Goal: Transaction & Acquisition: Download file/media

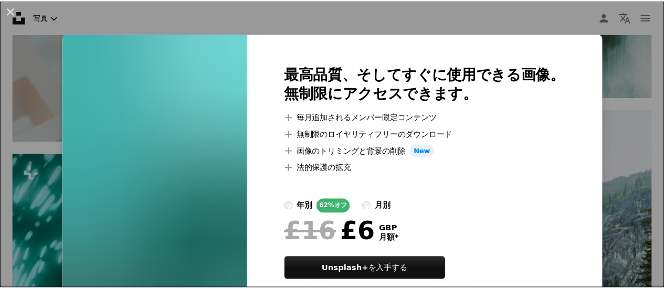
scroll to position [48, 0]
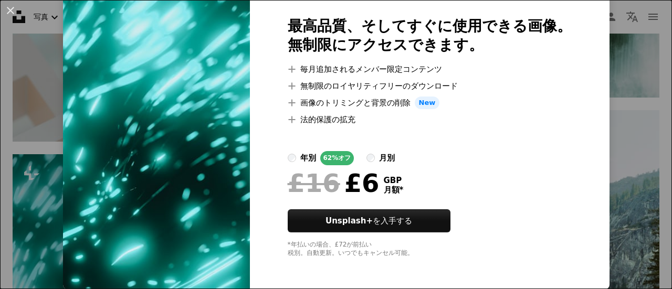
click at [620, 138] on div "An X shape 最高品質、そしてすぐに使用できる画像。 無制限にアクセスできます。 A plus sign 毎月追加されるメンバー限定コンテンツ A p…" at bounding box center [336, 144] width 672 height 289
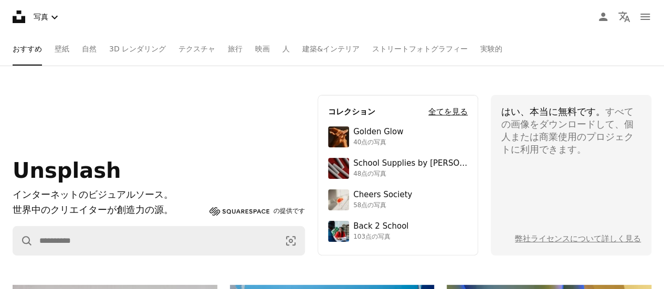
scroll to position [0, 0]
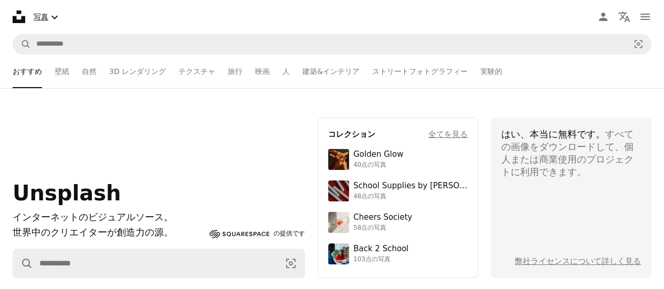
click at [49, 16] on icon "Chevron down" at bounding box center [54, 17] width 13 height 13
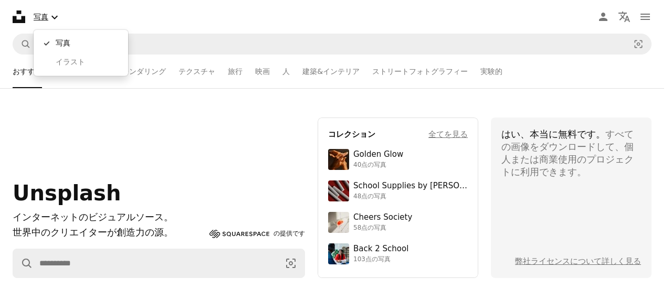
click at [55, 16] on icon "Chevron down" at bounding box center [54, 17] width 13 height 13
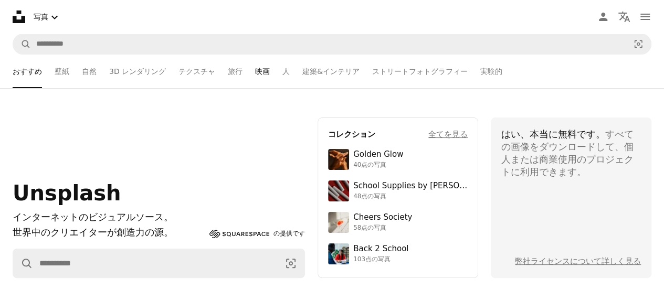
click at [265, 75] on link "映画" at bounding box center [262, 72] width 15 height 34
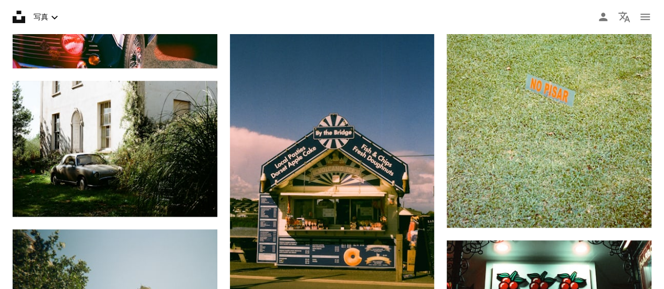
scroll to position [801, 0]
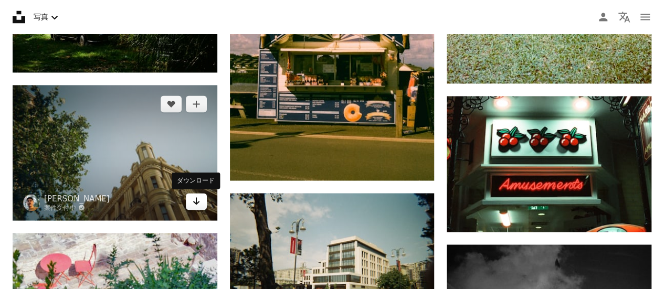
click at [197, 205] on icon "Arrow pointing down" at bounding box center [196, 201] width 8 height 13
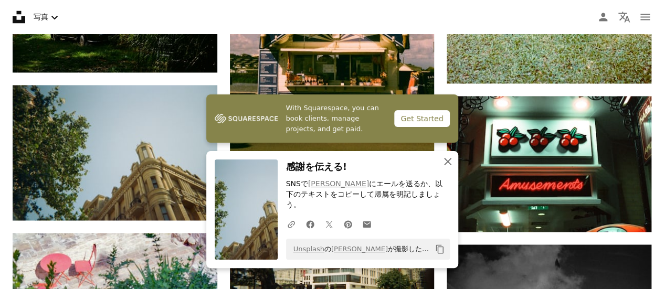
click at [448, 165] on icon "button" at bounding box center [447, 161] width 7 height 7
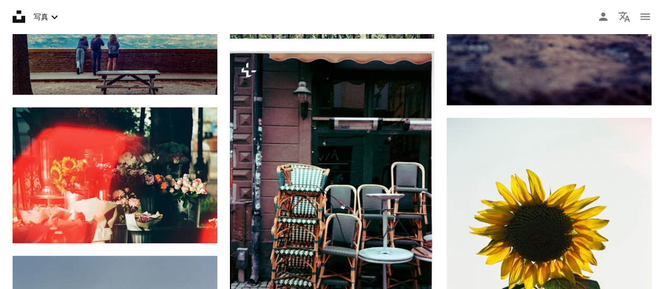
scroll to position [0, 0]
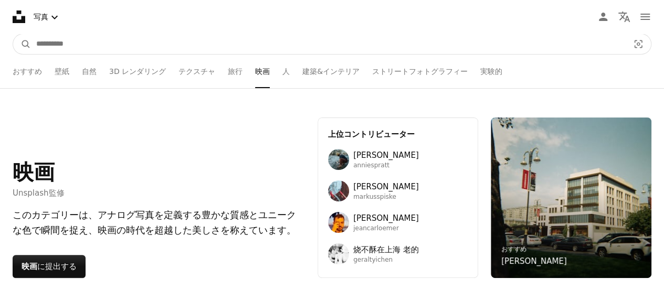
click at [94, 46] on input "サイト内でビジュアルを探す" at bounding box center [328, 44] width 595 height 20
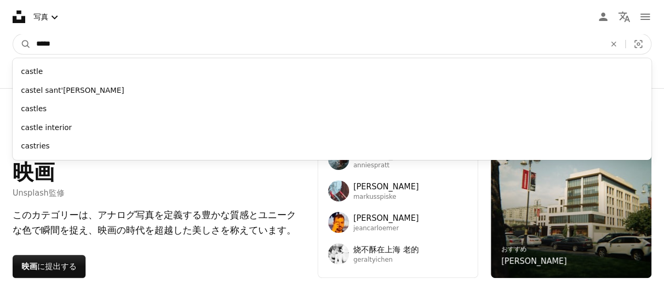
type input "******"
click button "A magnifying glass" at bounding box center [22, 44] width 18 height 20
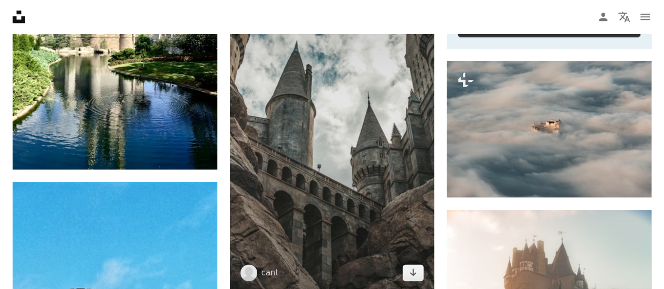
scroll to position [578, 0]
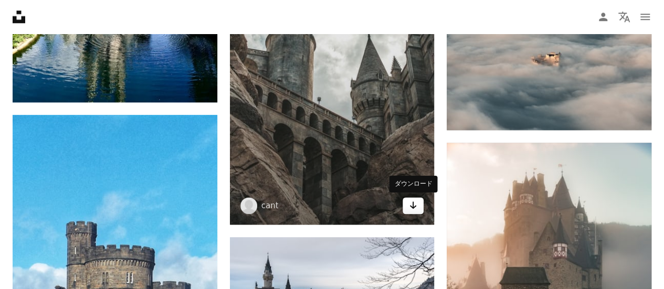
click at [411, 205] on icon "ダウンロード" at bounding box center [413, 205] width 7 height 7
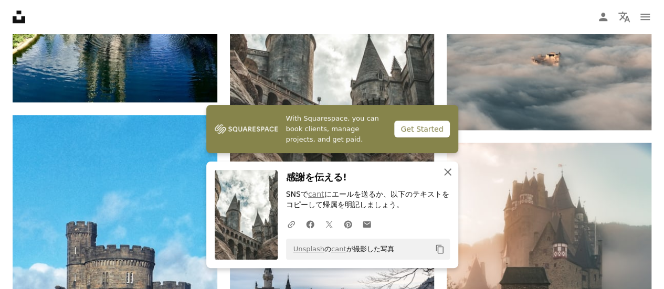
click at [446, 169] on icon "An X shape" at bounding box center [448, 172] width 13 height 13
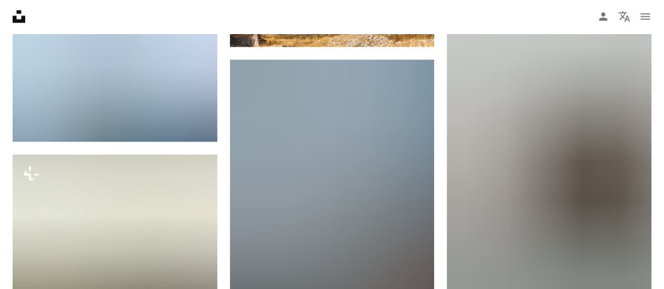
scroll to position [1115, 0]
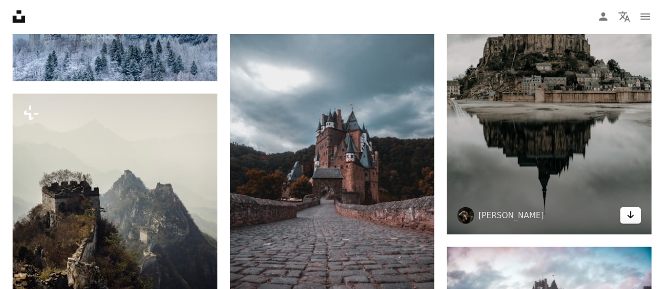
click at [631, 220] on icon "Arrow pointing down" at bounding box center [631, 215] width 8 height 13
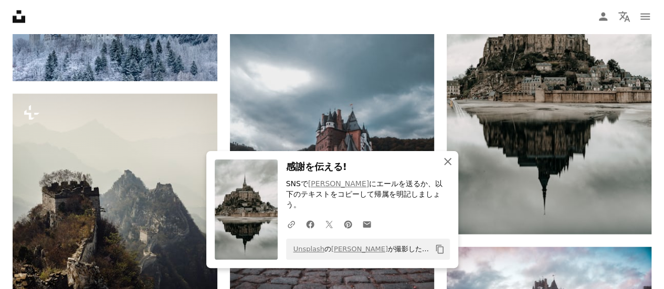
click at [448, 168] on icon "An X shape" at bounding box center [448, 161] width 13 height 13
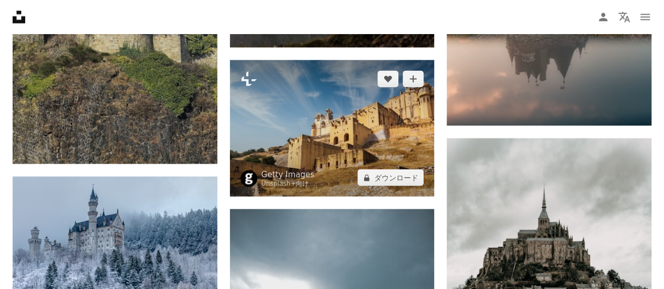
scroll to position [1010, 0]
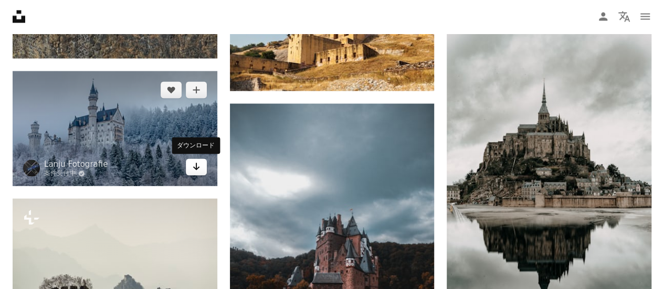
click at [199, 170] on icon "Arrow pointing down" at bounding box center [196, 167] width 8 height 13
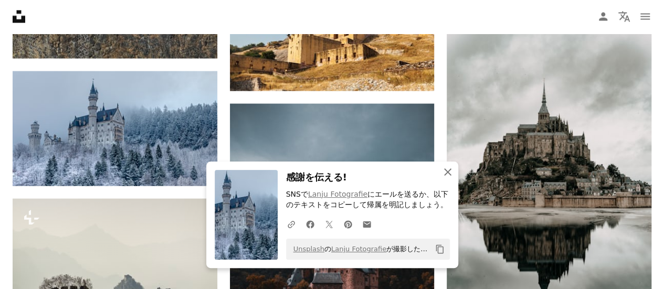
click at [448, 171] on icon "An X shape" at bounding box center [448, 172] width 13 height 13
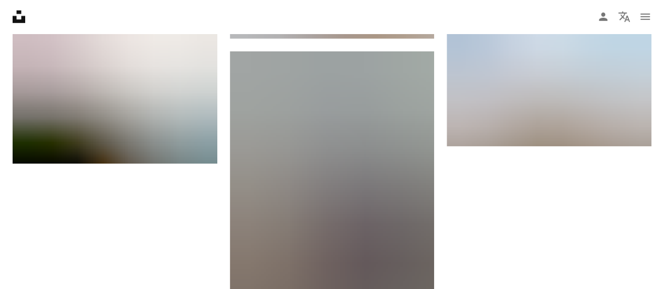
scroll to position [1797, 0]
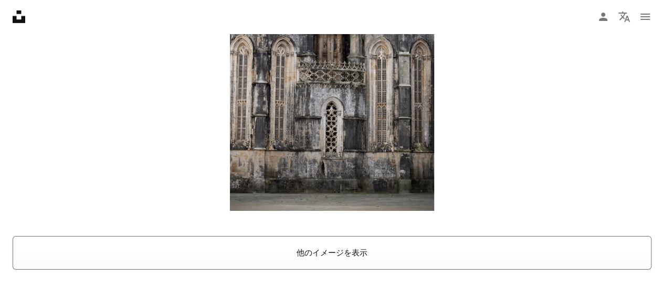
click at [348, 248] on button "他のイメージを表示" at bounding box center [332, 253] width 639 height 34
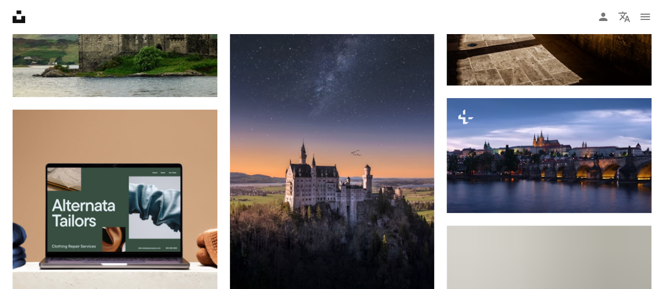
scroll to position [2042, 0]
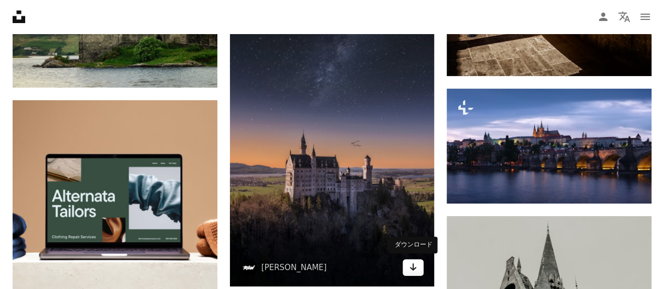
click at [409, 267] on link "Arrow pointing down" at bounding box center [413, 267] width 21 height 17
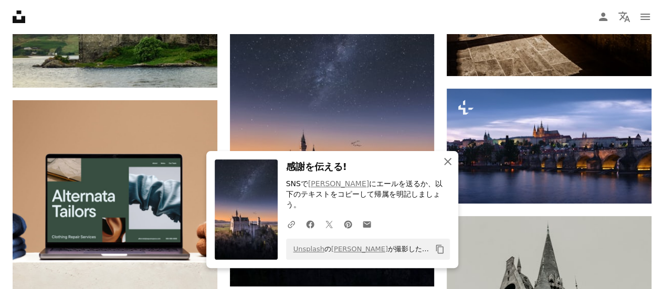
click at [452, 163] on icon "An X shape" at bounding box center [448, 161] width 13 height 13
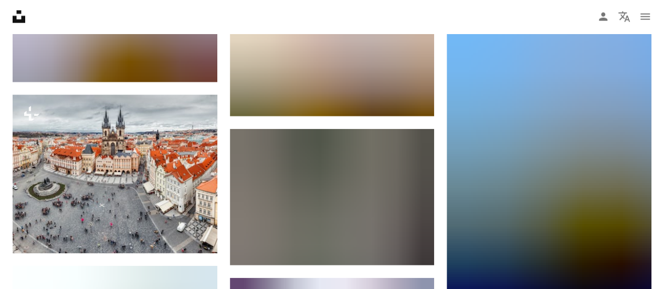
scroll to position [3266, 0]
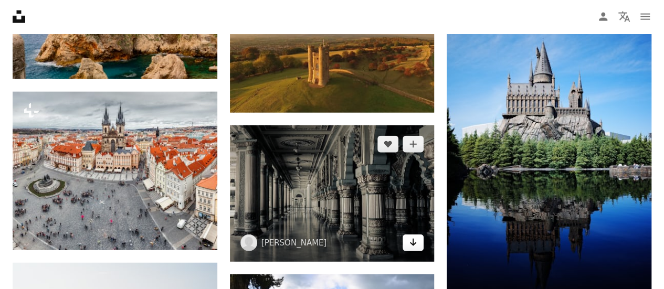
click at [411, 243] on icon "Arrow pointing down" at bounding box center [413, 242] width 8 height 13
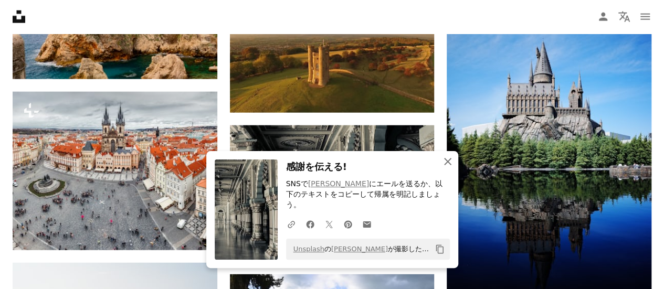
click at [456, 172] on button "An X shape 閉じる" at bounding box center [448, 161] width 21 height 21
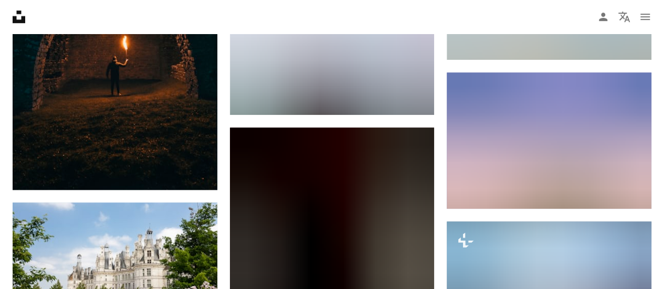
scroll to position [4431, 0]
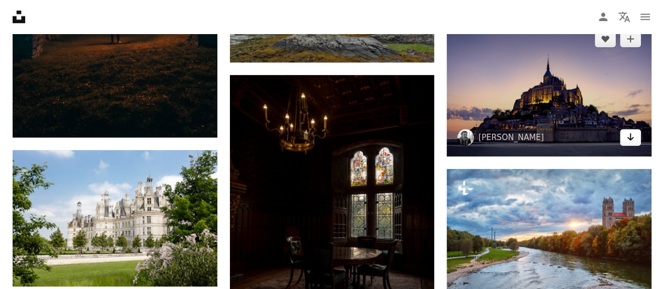
click at [627, 137] on icon "Arrow pointing down" at bounding box center [631, 137] width 8 height 13
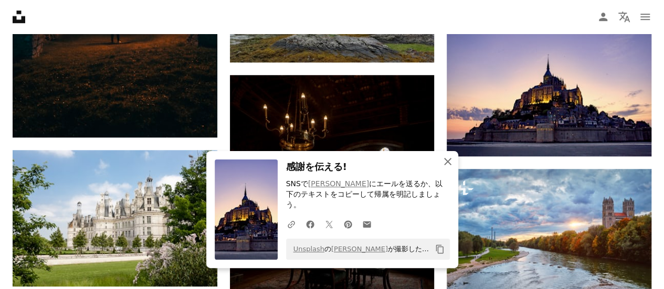
click at [448, 165] on icon "button" at bounding box center [447, 161] width 7 height 7
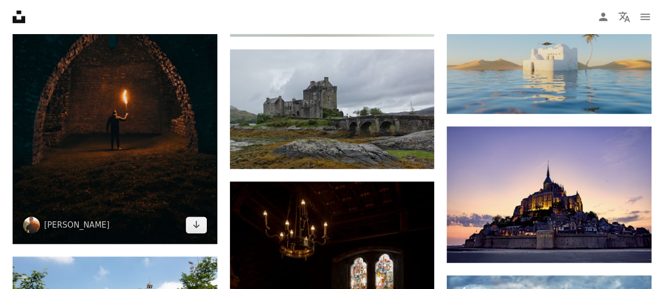
scroll to position [4326, 0]
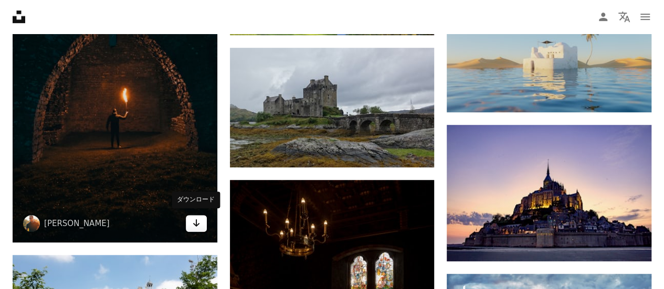
click at [196, 221] on icon "Arrow pointing down" at bounding box center [196, 223] width 8 height 13
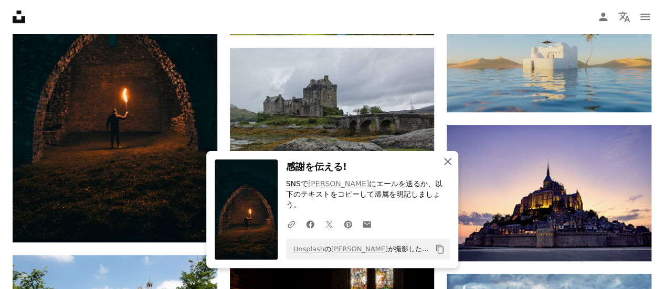
click at [453, 168] on icon "An X shape" at bounding box center [448, 161] width 13 height 13
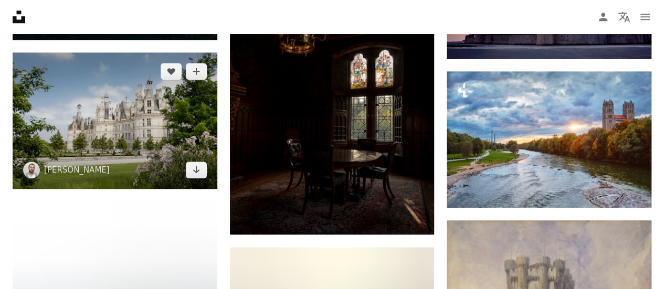
scroll to position [4588, 0]
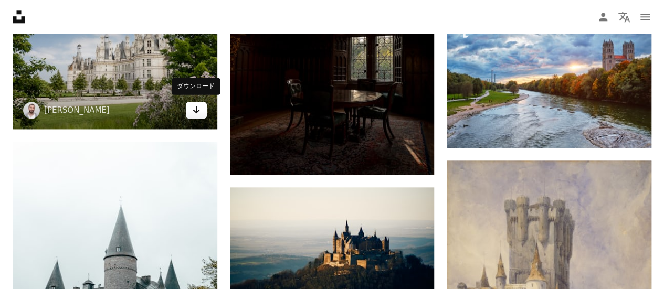
click at [197, 108] on icon "ダウンロード" at bounding box center [196, 109] width 7 height 7
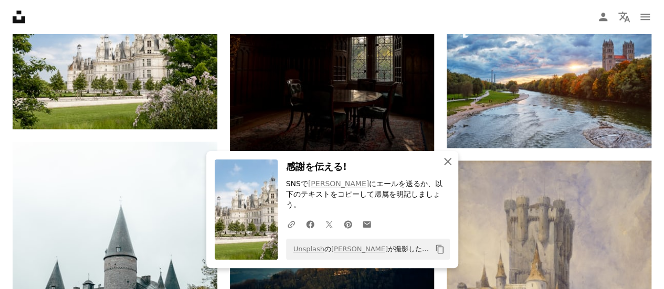
click at [450, 165] on icon "button" at bounding box center [447, 161] width 7 height 7
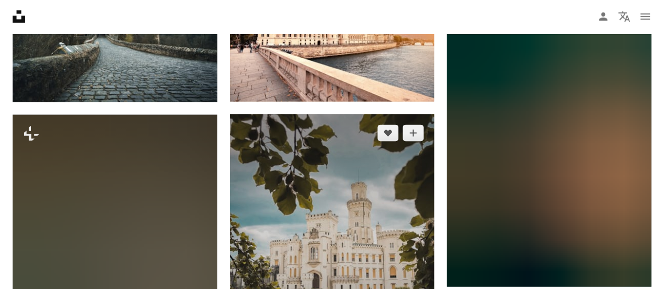
scroll to position [7162, 0]
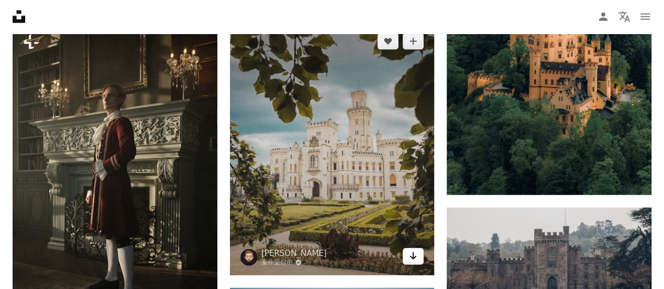
click at [417, 255] on icon "Arrow pointing down" at bounding box center [413, 256] width 8 height 13
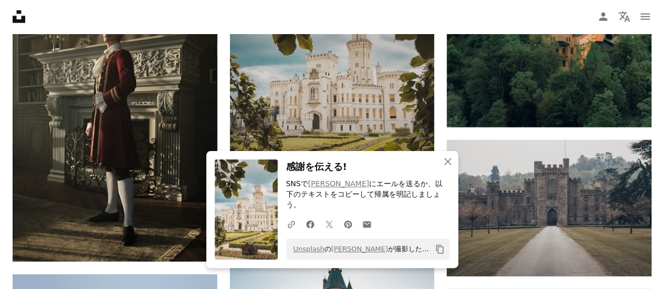
scroll to position [7319, 0]
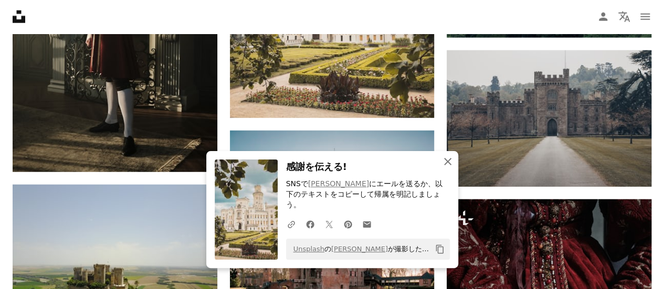
click at [453, 168] on icon "An X shape" at bounding box center [448, 161] width 13 height 13
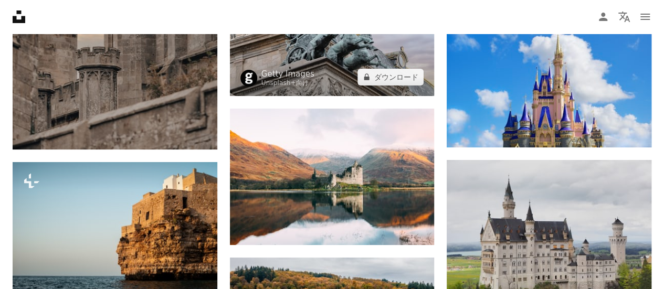
scroll to position [8107, 0]
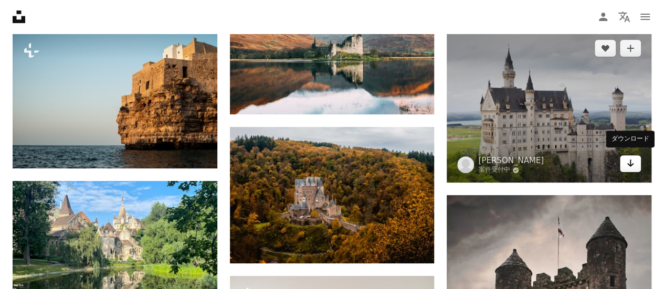
click at [631, 161] on icon "ダウンロード" at bounding box center [631, 163] width 7 height 7
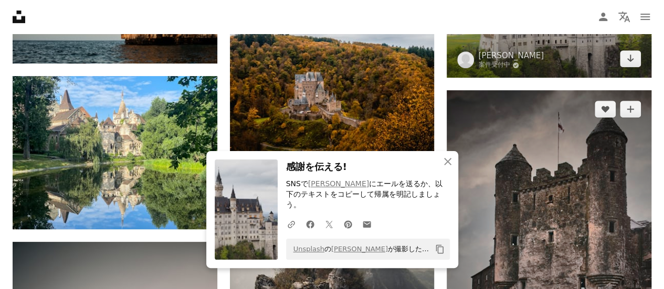
scroll to position [8265, 0]
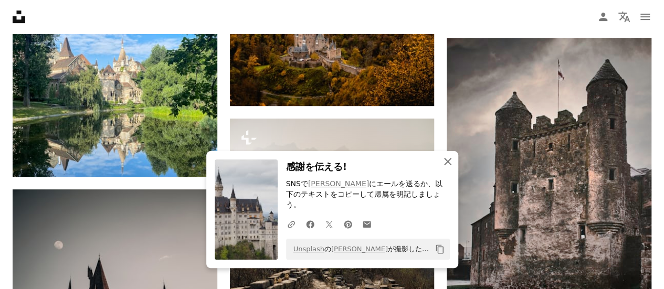
click at [446, 165] on icon "button" at bounding box center [447, 161] width 7 height 7
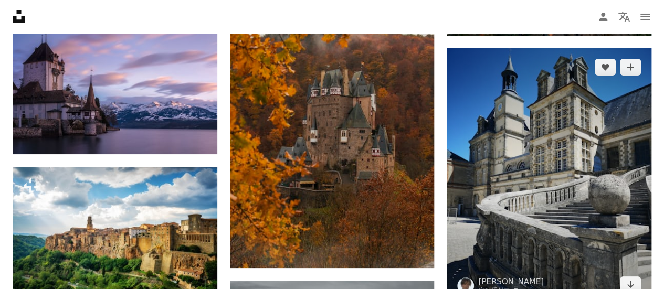
scroll to position [9972, 0]
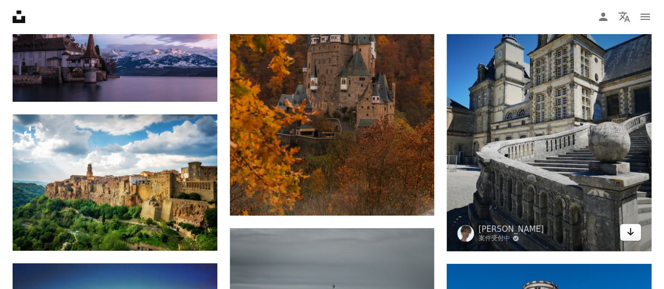
click at [635, 233] on icon "Arrow pointing down" at bounding box center [631, 232] width 8 height 13
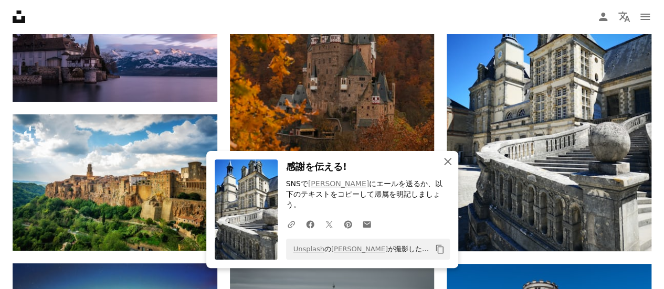
click at [453, 168] on icon "An X shape" at bounding box center [448, 161] width 13 height 13
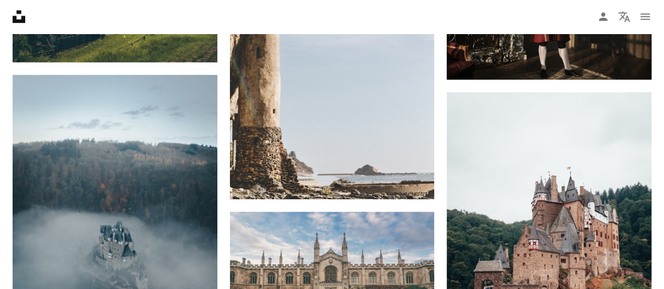
scroll to position [0, 0]
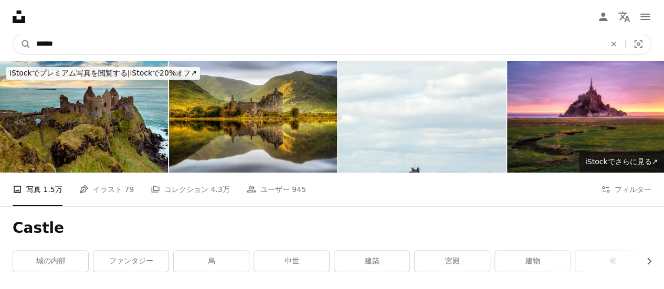
click at [98, 41] on input "******" at bounding box center [316, 44] width 571 height 20
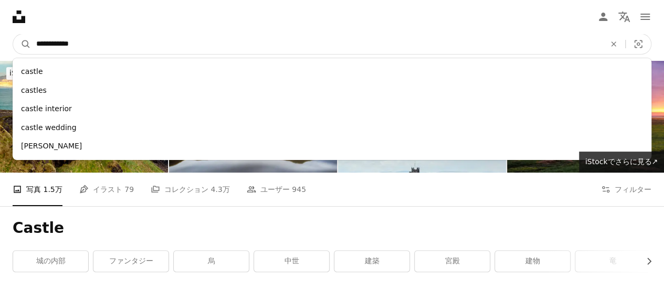
type input "**********"
click button "A magnifying glass" at bounding box center [22, 44] width 18 height 20
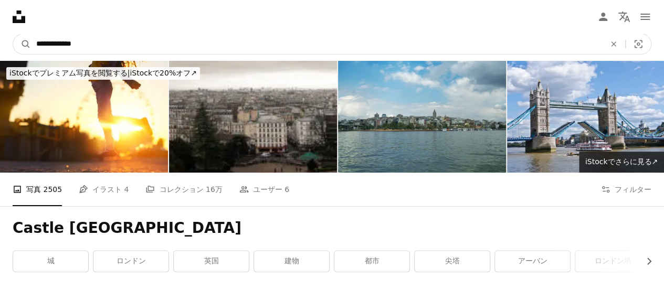
click at [146, 45] on input "**********" at bounding box center [316, 44] width 571 height 20
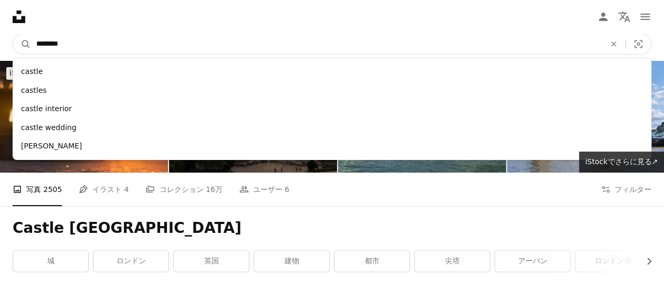
type input "*********"
click button "A magnifying glass" at bounding box center [22, 44] width 18 height 20
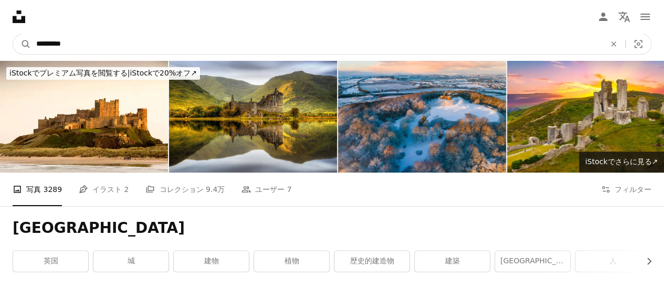
drag, startPoint x: 113, startPoint y: 43, endPoint x: 0, endPoint y: 31, distance: 114.1
click at [0, 40] on nav "A magnifying glass ********* An X shape Visual search Filters Unsplash+を入手する ログ…" at bounding box center [332, 44] width 664 height 34
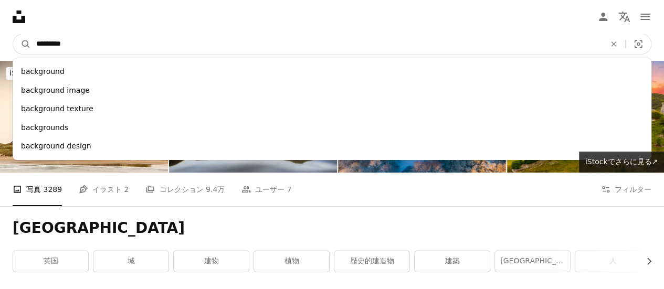
type input "**********"
click button "A magnifying glass" at bounding box center [22, 44] width 18 height 20
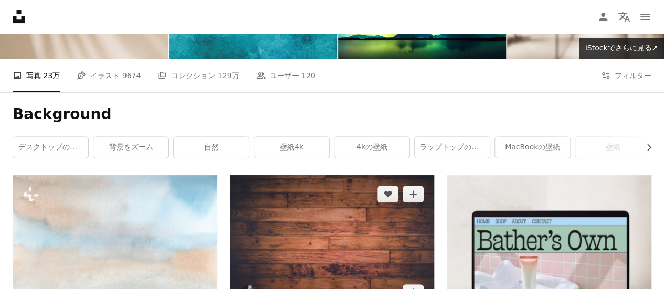
scroll to position [210, 0]
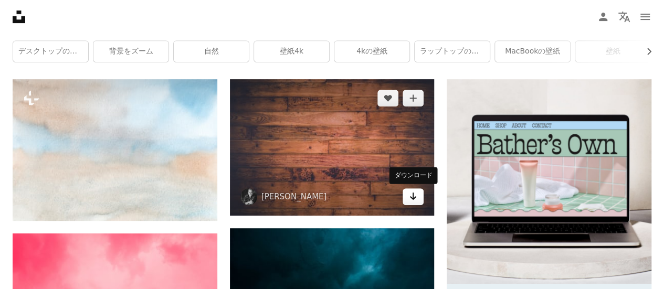
click at [413, 200] on icon "Arrow pointing down" at bounding box center [413, 196] width 8 height 13
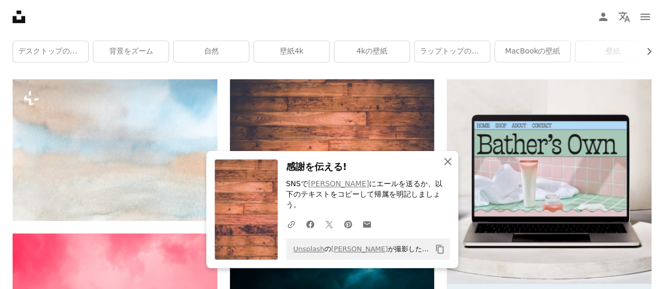
click at [450, 168] on icon "An X shape" at bounding box center [448, 161] width 13 height 13
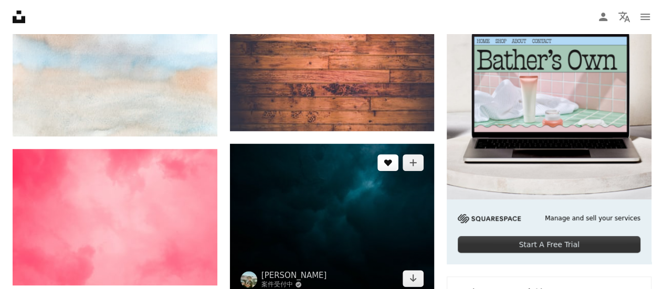
scroll to position [368, 0]
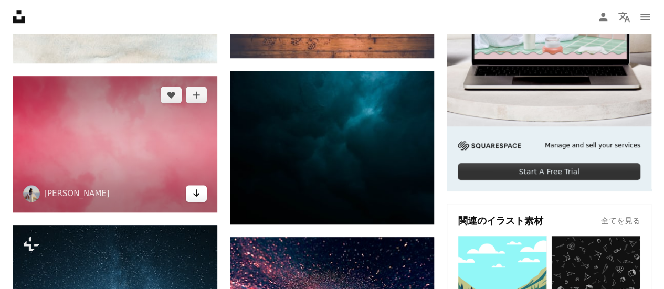
click at [195, 197] on icon "Arrow pointing down" at bounding box center [196, 193] width 8 height 13
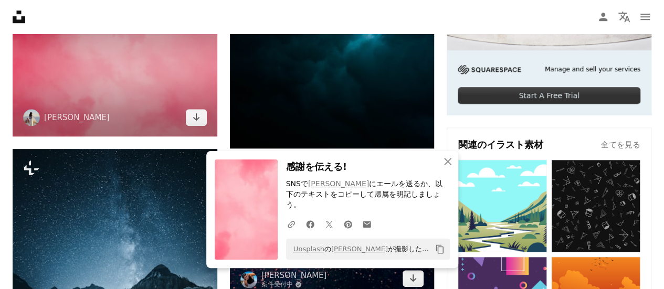
scroll to position [525, 0]
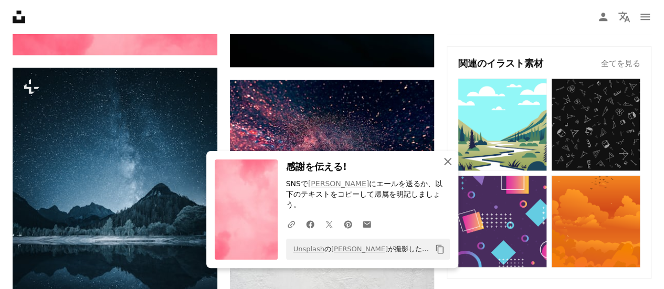
drag, startPoint x: 452, startPoint y: 173, endPoint x: 424, endPoint y: 168, distance: 28.8
click at [452, 168] on icon "An X shape" at bounding box center [448, 161] width 13 height 13
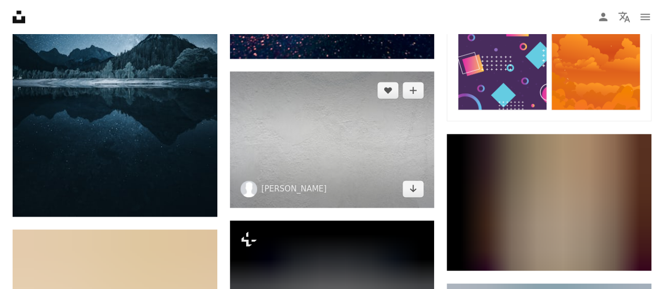
scroll to position [683, 0]
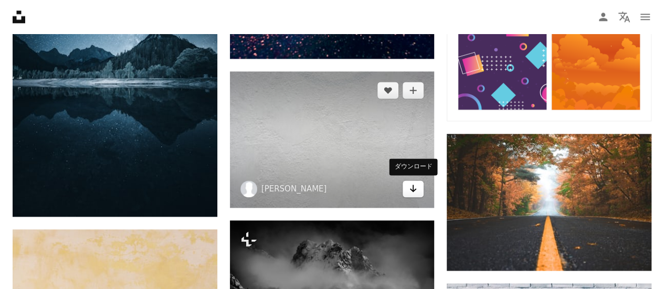
click at [411, 191] on icon "Arrow pointing down" at bounding box center [413, 188] width 8 height 13
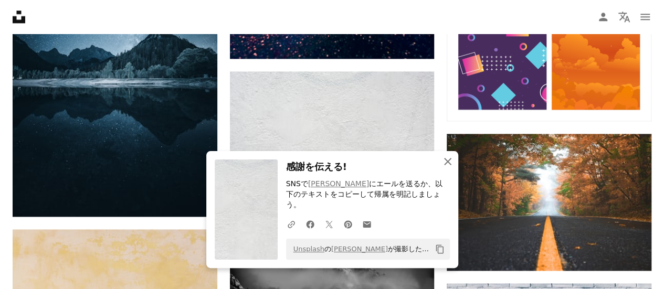
click at [448, 168] on icon "An X shape" at bounding box center [448, 161] width 13 height 13
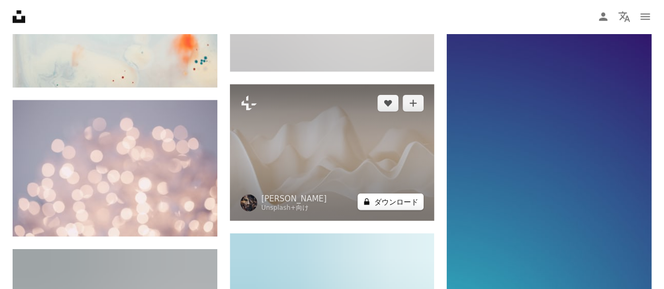
scroll to position [1471, 0]
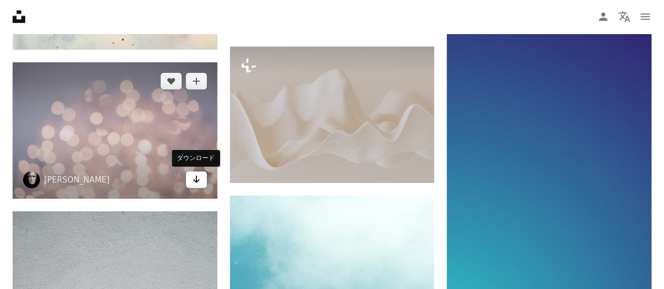
click at [195, 179] on icon "Arrow pointing down" at bounding box center [196, 179] width 8 height 13
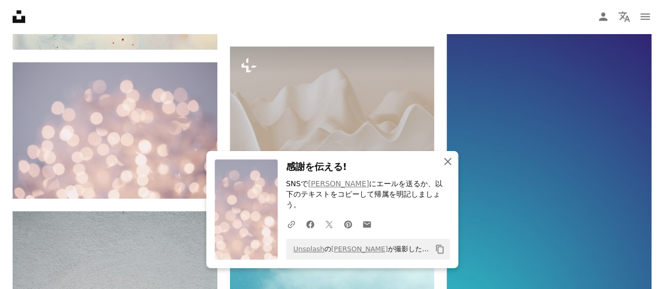
click at [450, 165] on icon "button" at bounding box center [447, 161] width 7 height 7
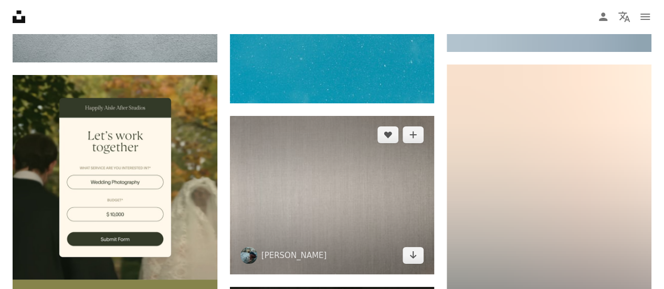
scroll to position [1943, 0]
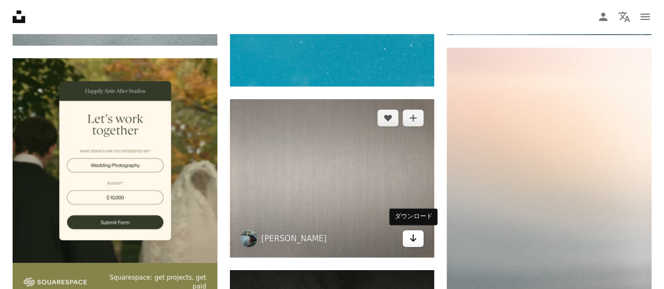
click at [415, 238] on icon "Arrow pointing down" at bounding box center [413, 238] width 8 height 13
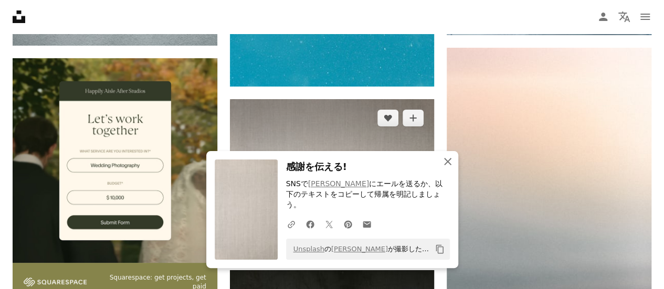
drag, startPoint x: 452, startPoint y: 172, endPoint x: 427, endPoint y: 145, distance: 36.8
click at [452, 168] on icon "An X shape" at bounding box center [448, 161] width 13 height 13
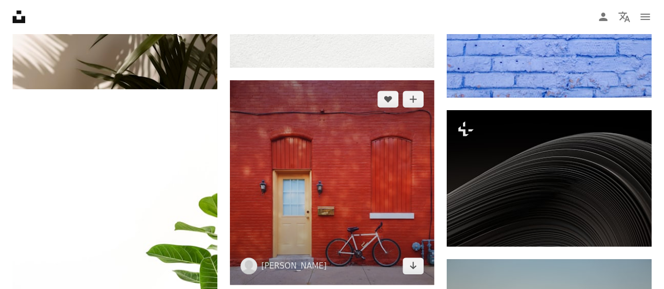
scroll to position [4202, 0]
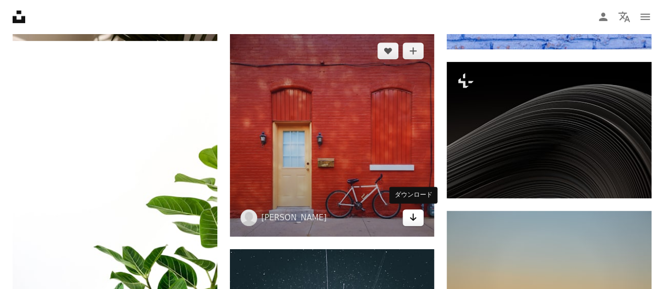
click at [415, 218] on icon "Arrow pointing down" at bounding box center [413, 217] width 8 height 13
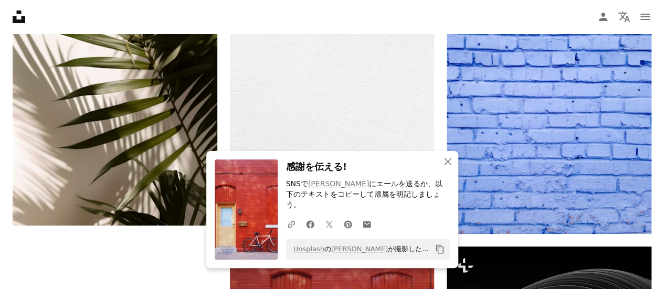
scroll to position [3992, 0]
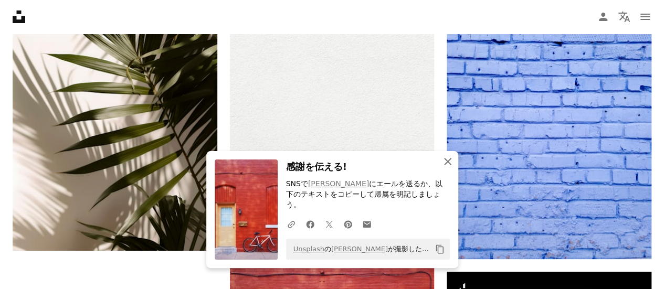
click at [444, 168] on icon "An X shape" at bounding box center [448, 161] width 13 height 13
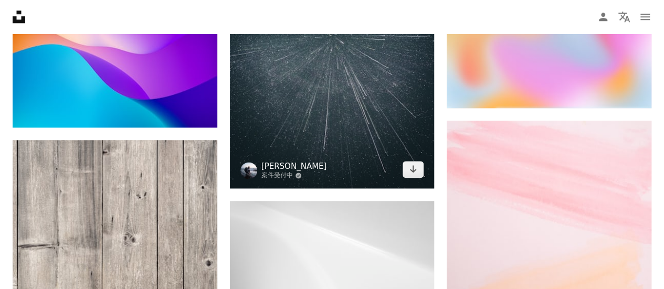
scroll to position [4675, 0]
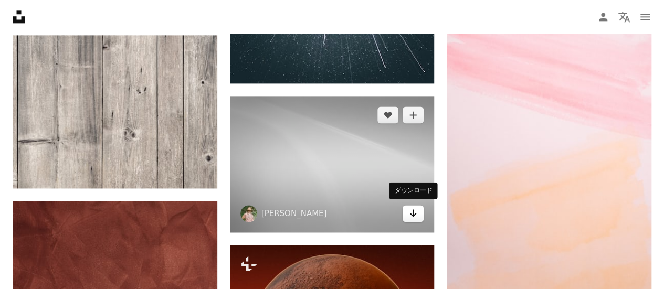
click at [416, 211] on icon "Arrow pointing down" at bounding box center [413, 213] width 8 height 13
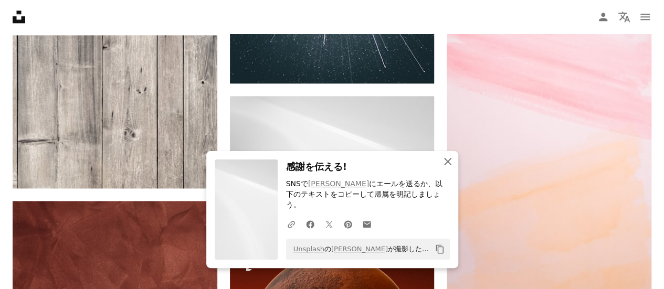
click at [447, 165] on icon "button" at bounding box center [447, 161] width 7 height 7
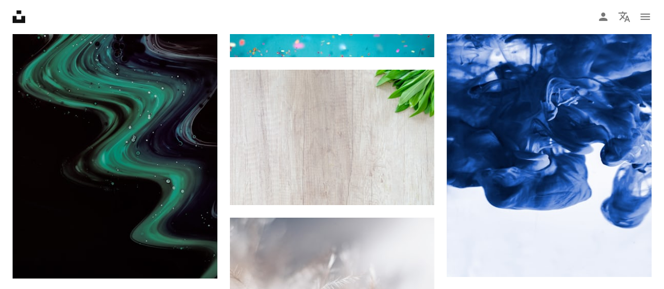
scroll to position [5725, 0]
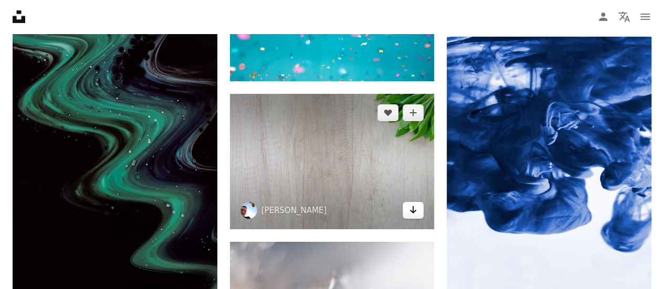
click at [414, 207] on icon "ダウンロード" at bounding box center [413, 209] width 7 height 7
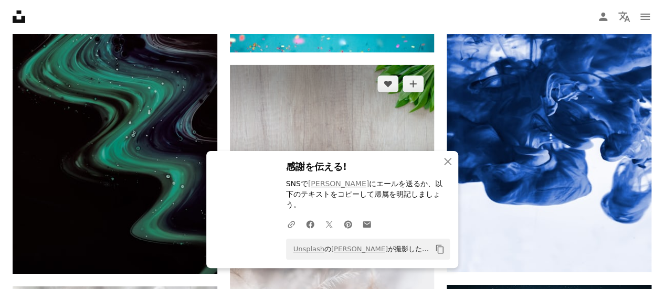
scroll to position [5778, 0]
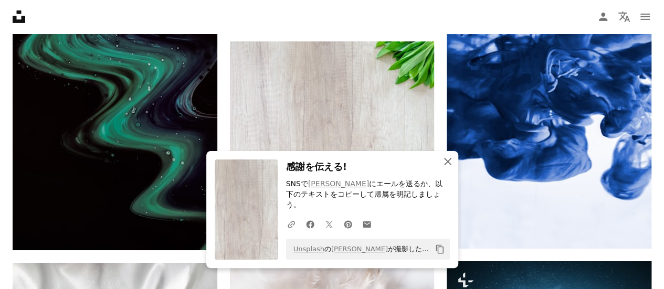
click at [449, 168] on icon "An X shape" at bounding box center [448, 161] width 13 height 13
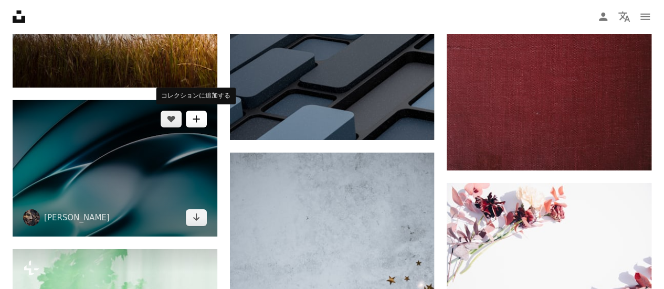
scroll to position [11608, 0]
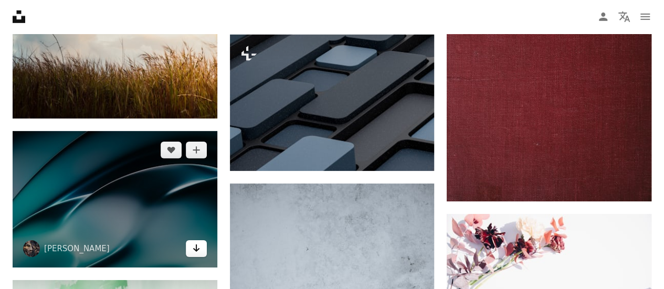
click at [202, 249] on link "Arrow pointing down" at bounding box center [196, 249] width 21 height 17
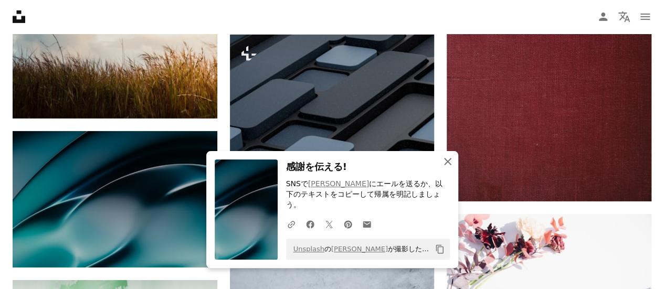
click at [450, 168] on icon "An X shape" at bounding box center [448, 161] width 13 height 13
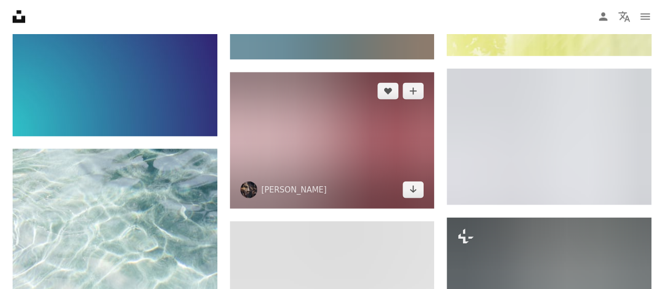
scroll to position [13079, 0]
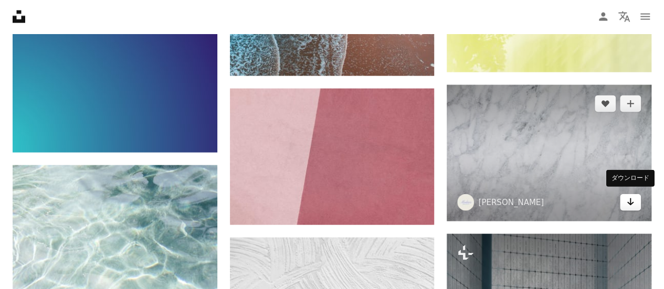
click at [633, 204] on icon "Arrow pointing down" at bounding box center [631, 202] width 8 height 13
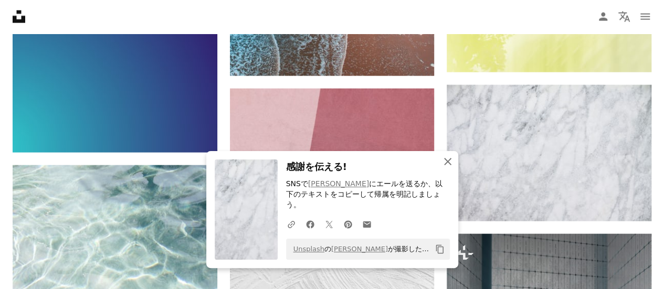
drag, startPoint x: 448, startPoint y: 172, endPoint x: 451, endPoint y: 167, distance: 5.7
click at [448, 165] on icon "button" at bounding box center [447, 161] width 7 height 7
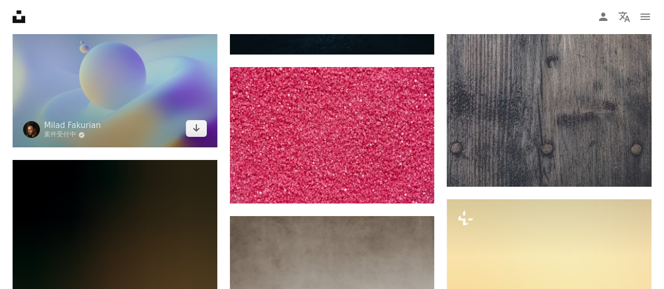
scroll to position [13657, 0]
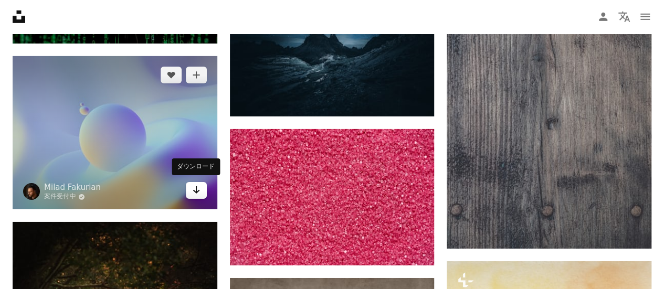
click at [197, 190] on icon "ダウンロード" at bounding box center [196, 189] width 7 height 7
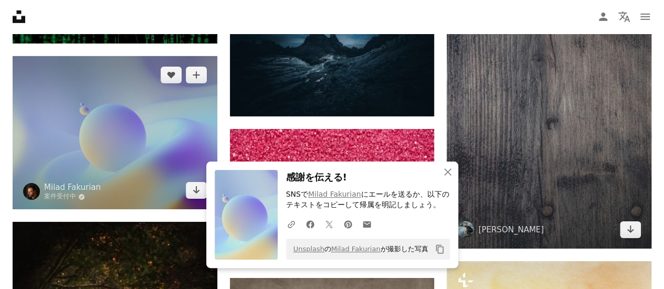
scroll to position [13814, 0]
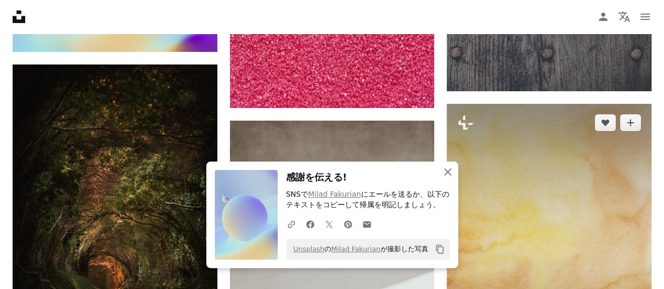
drag, startPoint x: 447, startPoint y: 170, endPoint x: 451, endPoint y: 144, distance: 25.5
click at [449, 170] on icon "An X shape" at bounding box center [448, 172] width 13 height 13
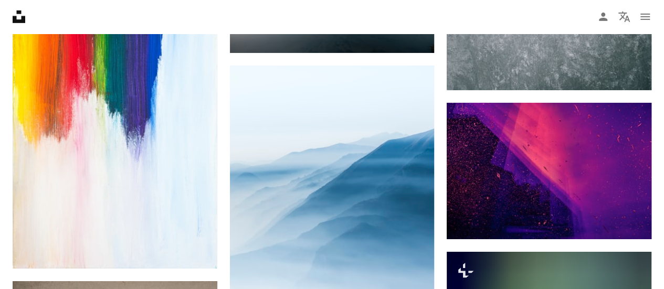
scroll to position [15758, 0]
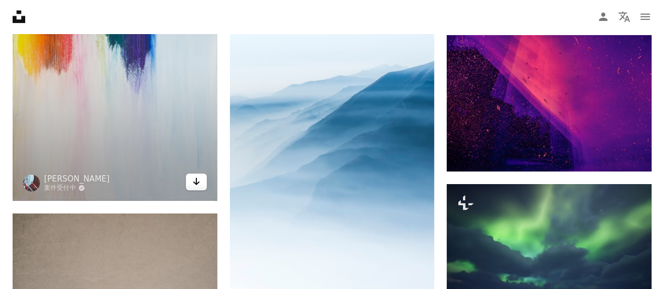
click at [198, 181] on icon "Arrow pointing down" at bounding box center [196, 181] width 8 height 13
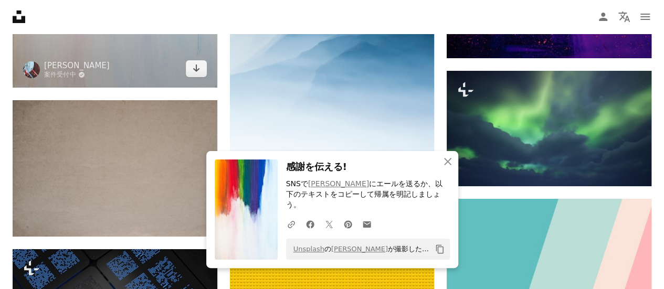
scroll to position [15915, 0]
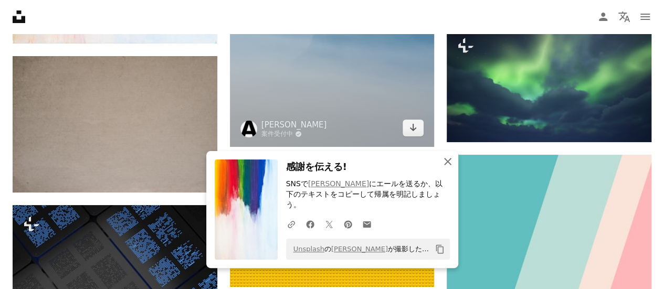
click at [449, 165] on icon "button" at bounding box center [447, 161] width 7 height 7
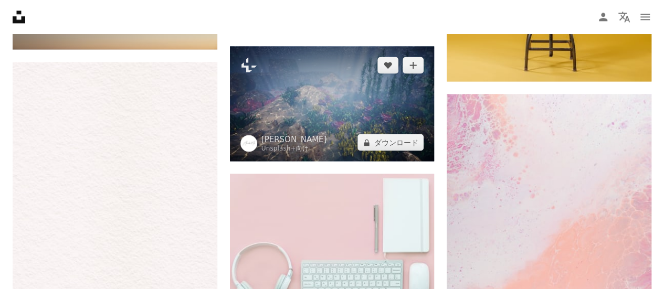
scroll to position [16913, 0]
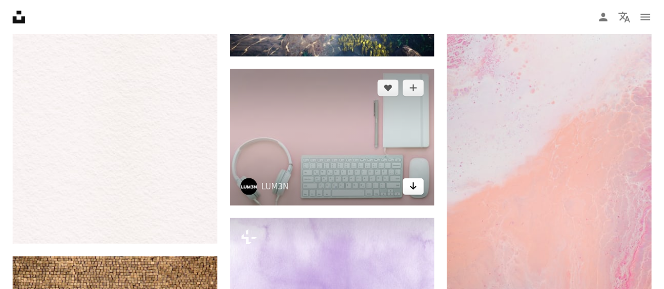
click at [417, 180] on icon "Arrow pointing down" at bounding box center [413, 186] width 8 height 13
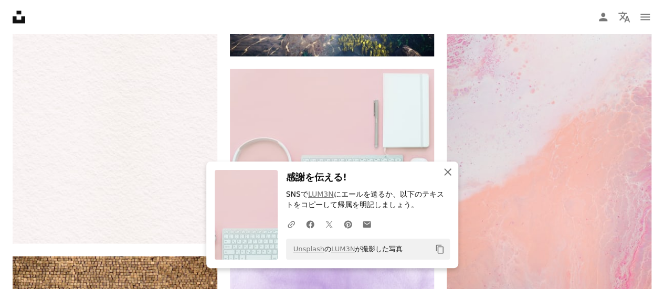
click at [452, 176] on icon "An X shape" at bounding box center [448, 172] width 13 height 13
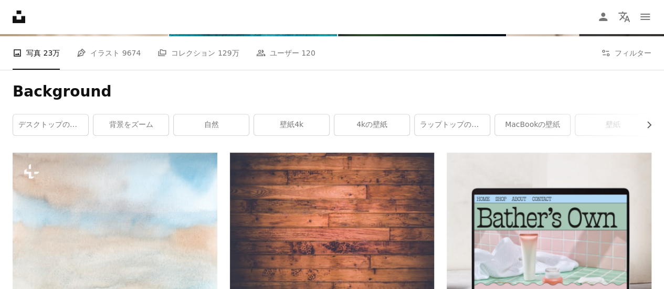
scroll to position [0, 0]
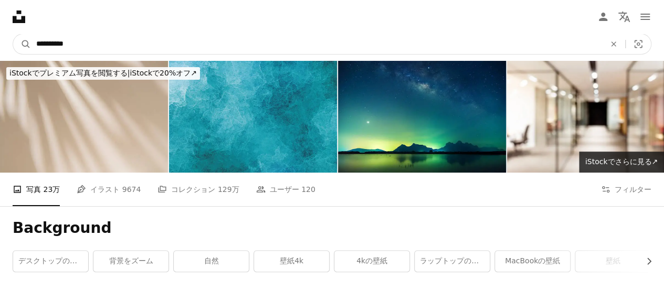
click at [111, 34] on input "**********" at bounding box center [316, 44] width 571 height 20
type input "**********"
click button "A magnifying glass" at bounding box center [22, 44] width 18 height 20
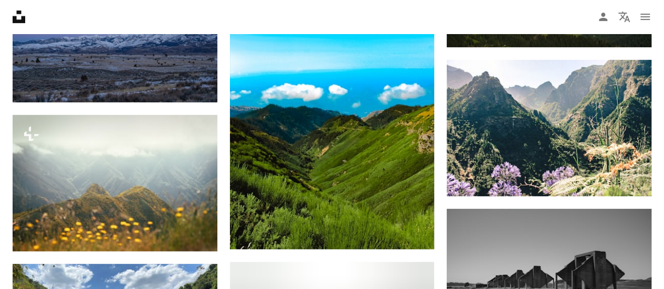
scroll to position [6624, 0]
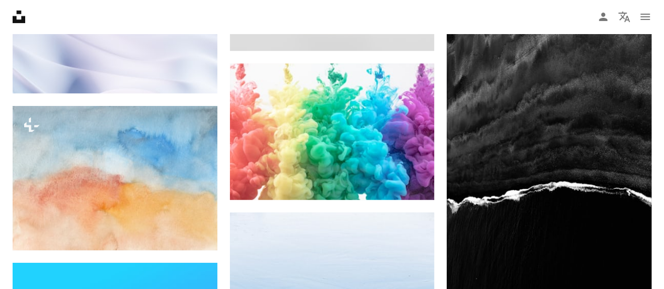
scroll to position [22023, 0]
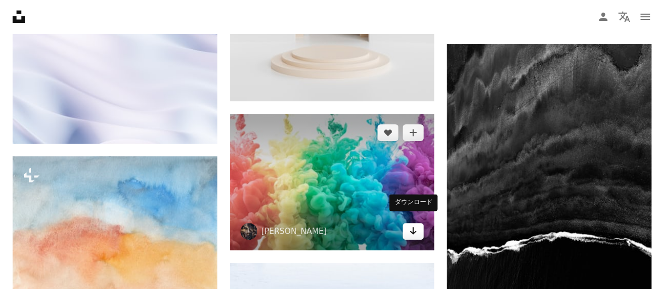
click at [415, 225] on icon "Arrow pointing down" at bounding box center [413, 231] width 8 height 13
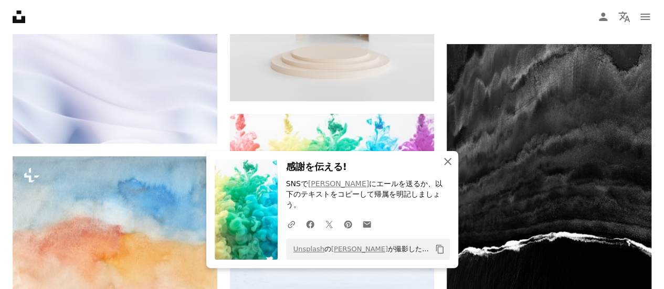
click at [449, 168] on icon "An X shape" at bounding box center [448, 161] width 13 height 13
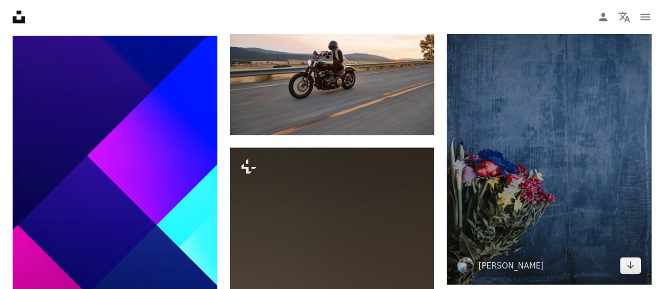
scroll to position [22758, 0]
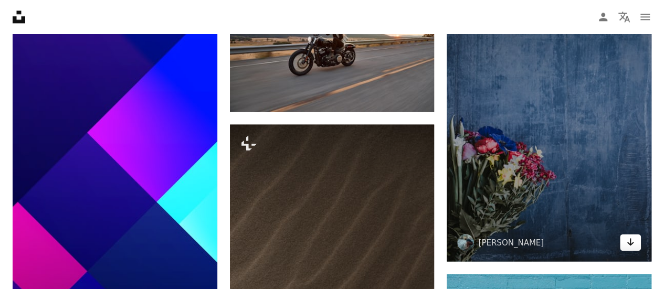
click at [630, 238] on icon "ダウンロード" at bounding box center [631, 241] width 7 height 7
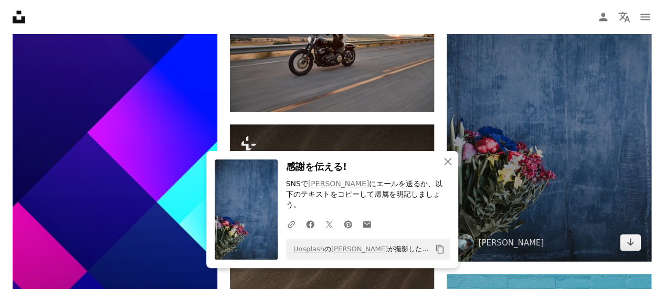
scroll to position [23021, 0]
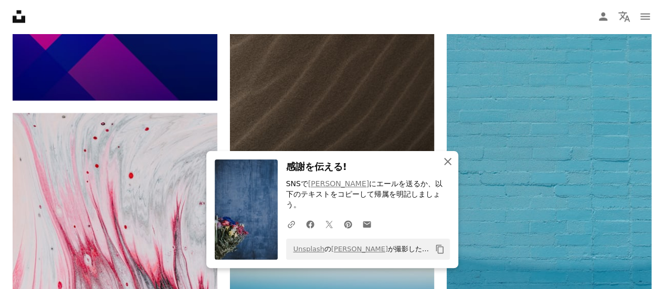
click at [452, 168] on icon "An X shape" at bounding box center [448, 161] width 13 height 13
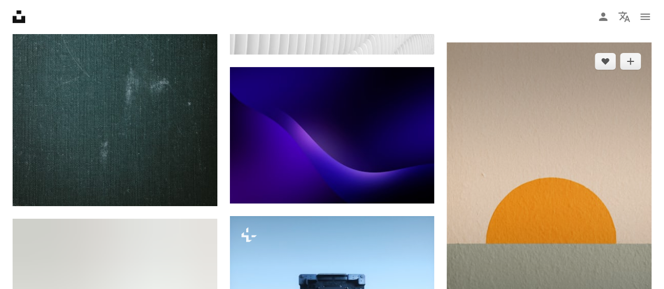
scroll to position [23703, 0]
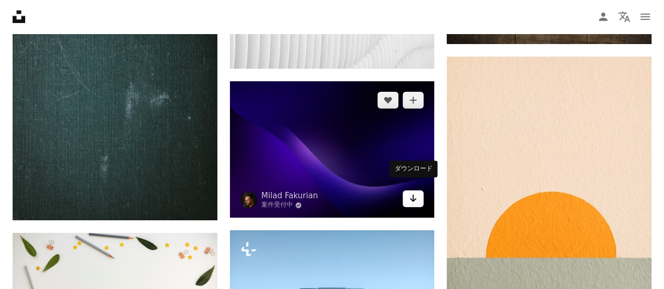
click at [418, 194] on link "Arrow pointing down" at bounding box center [413, 199] width 21 height 17
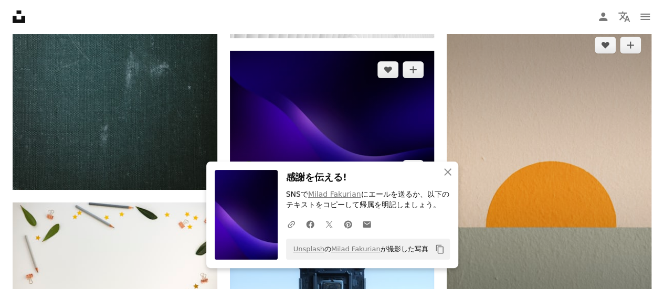
scroll to position [23756, 0]
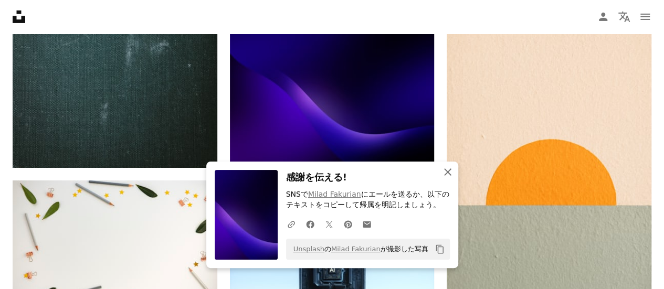
click at [448, 174] on icon "button" at bounding box center [447, 172] width 7 height 7
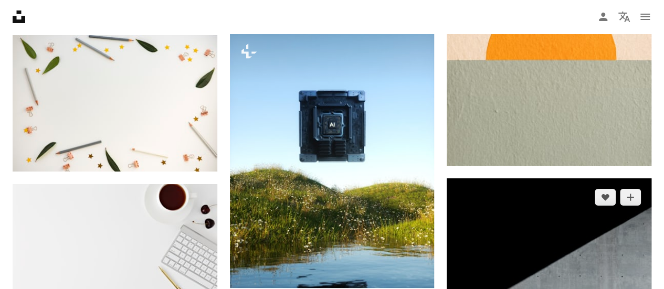
scroll to position [24019, 0]
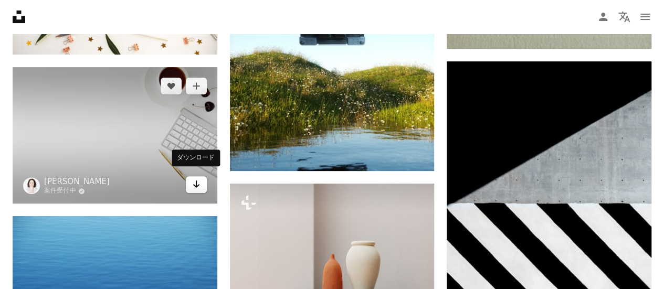
click at [203, 182] on link "Arrow pointing down" at bounding box center [196, 184] width 21 height 17
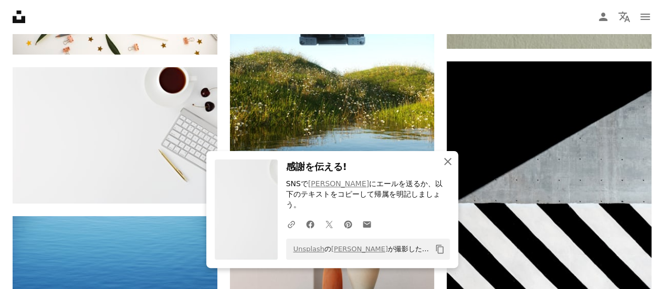
click at [445, 165] on icon "button" at bounding box center [447, 161] width 7 height 7
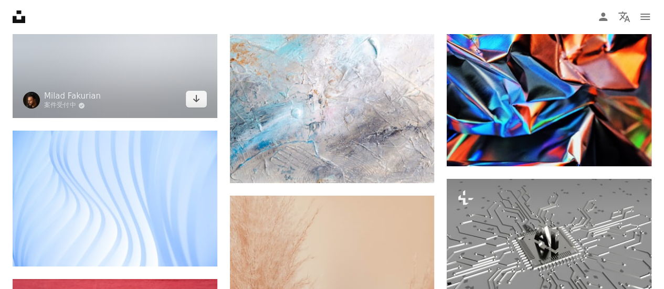
scroll to position [25804, 0]
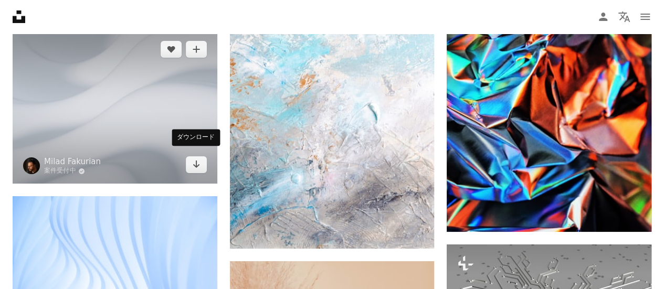
drag, startPoint x: 193, startPoint y: 162, endPoint x: 217, endPoint y: 157, distance: 24.6
click at [193, 162] on icon "Arrow pointing down" at bounding box center [196, 164] width 8 height 13
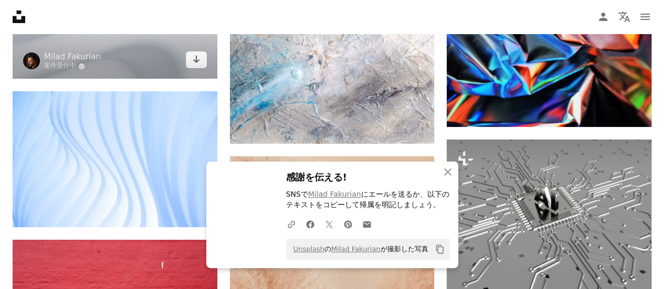
scroll to position [25962, 0]
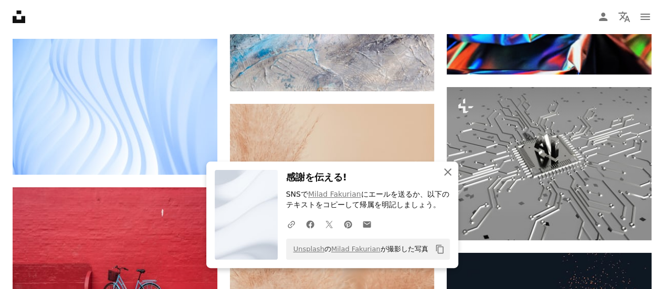
click at [450, 170] on icon "button" at bounding box center [447, 172] width 7 height 7
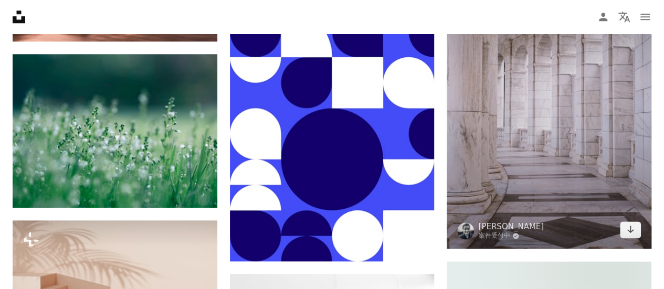
scroll to position [30474, 0]
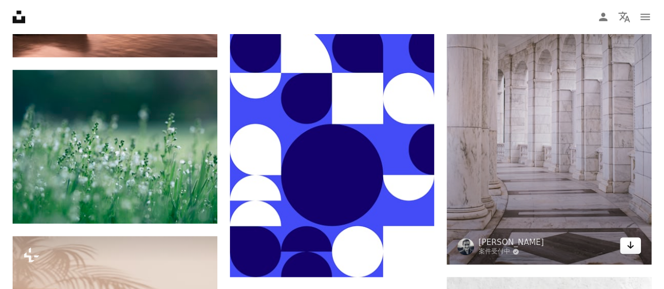
click at [628, 239] on icon "Arrow pointing down" at bounding box center [631, 245] width 8 height 13
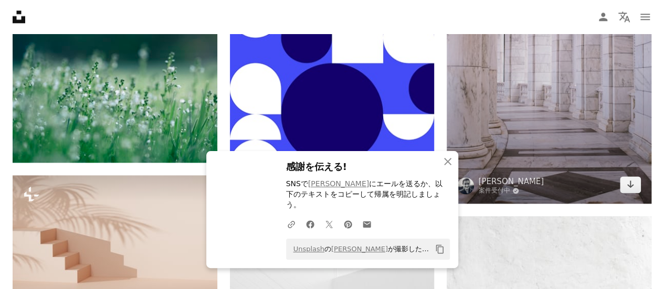
scroll to position [30580, 0]
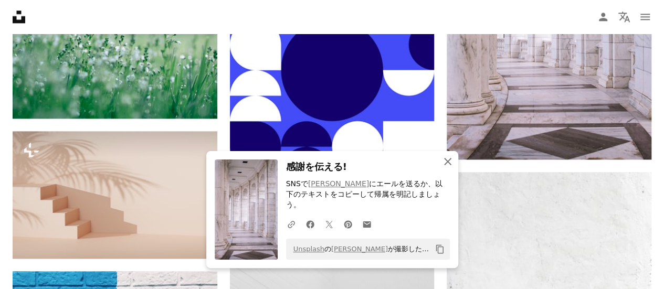
click at [446, 168] on icon "An X shape" at bounding box center [448, 161] width 13 height 13
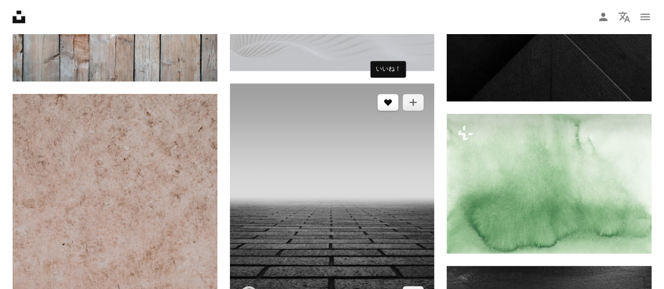
scroll to position [36462, 0]
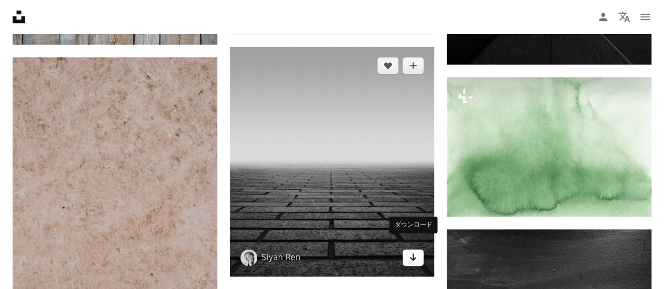
click at [412, 251] on icon "Arrow pointing down" at bounding box center [413, 257] width 8 height 13
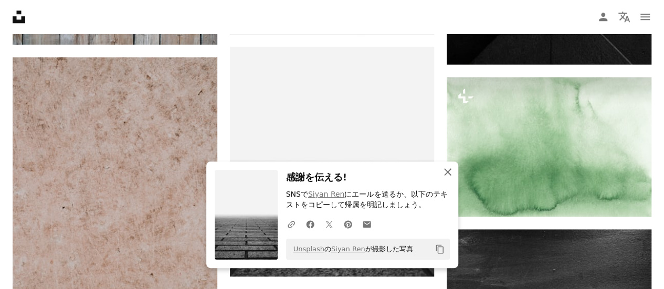
click at [457, 169] on button "An X shape 閉じる" at bounding box center [448, 172] width 21 height 21
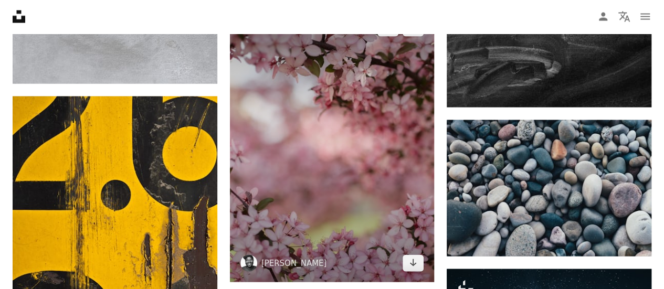
scroll to position [36935, 0]
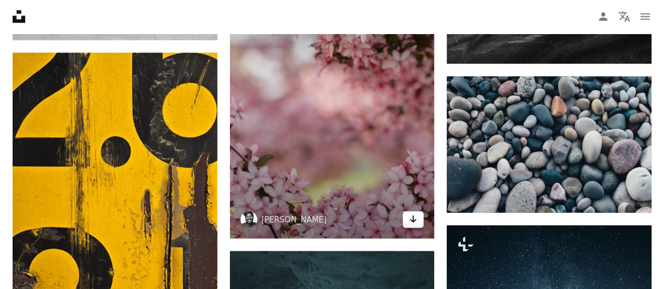
click at [416, 213] on icon "Arrow pointing down" at bounding box center [413, 219] width 8 height 13
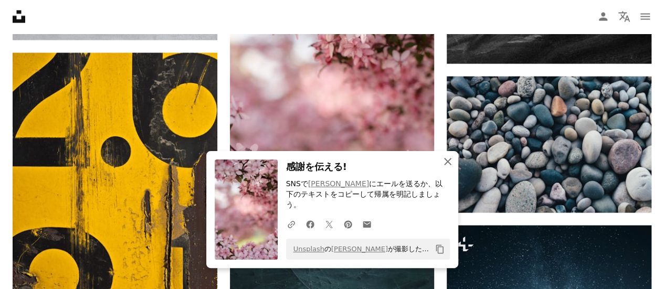
click at [446, 168] on icon "An X shape" at bounding box center [448, 161] width 13 height 13
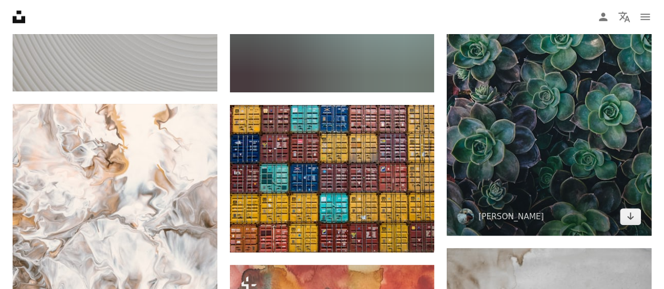
scroll to position [38353, 0]
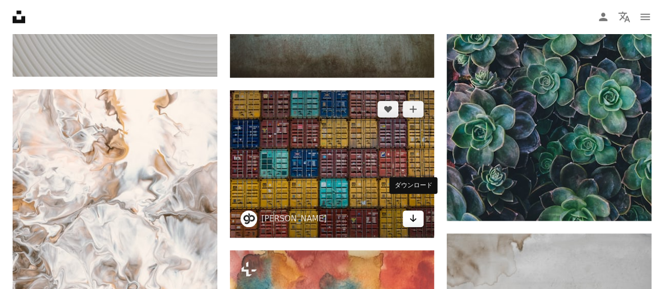
click at [420, 211] on link "Arrow pointing down" at bounding box center [413, 219] width 21 height 17
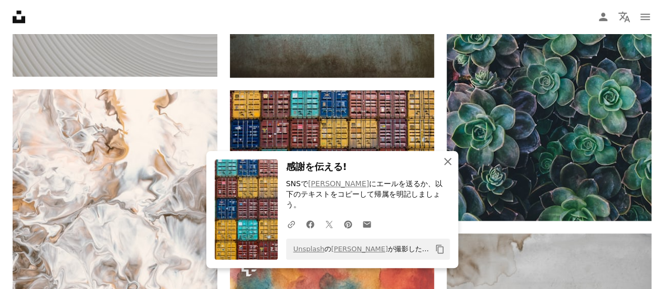
click at [446, 165] on icon "button" at bounding box center [447, 161] width 7 height 7
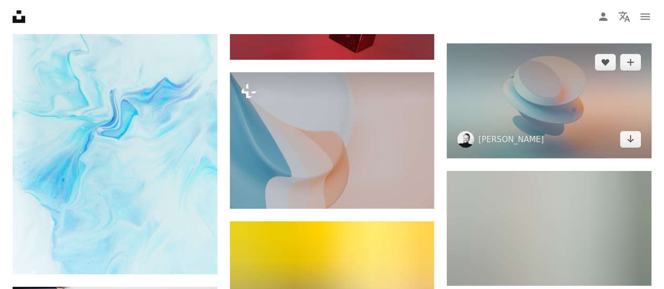
scroll to position [39246, 0]
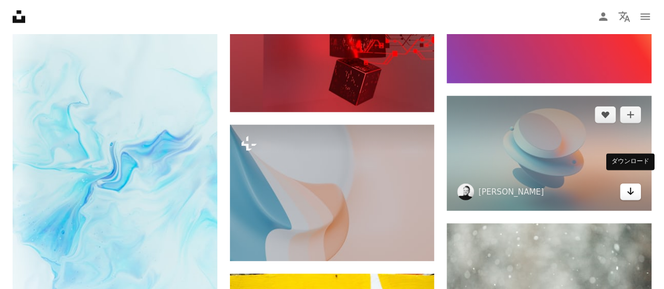
click at [630, 185] on icon "Arrow pointing down" at bounding box center [631, 191] width 8 height 13
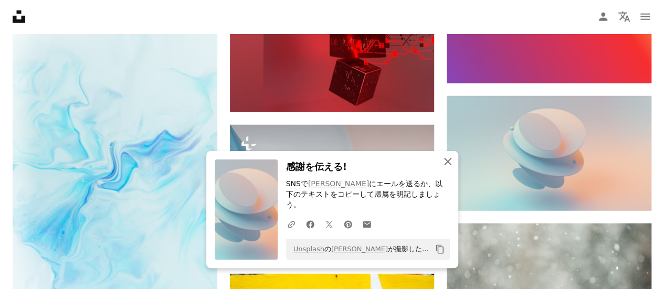
click at [455, 172] on button "An X shape 閉じる" at bounding box center [448, 161] width 21 height 21
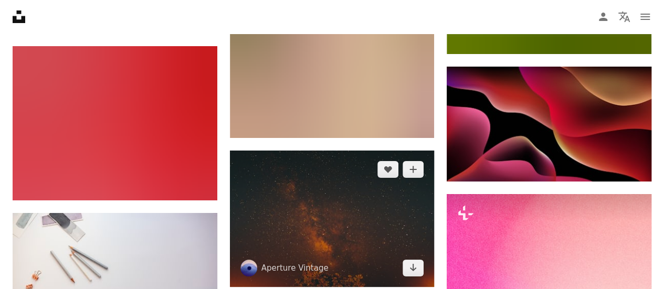
scroll to position [39877, 0]
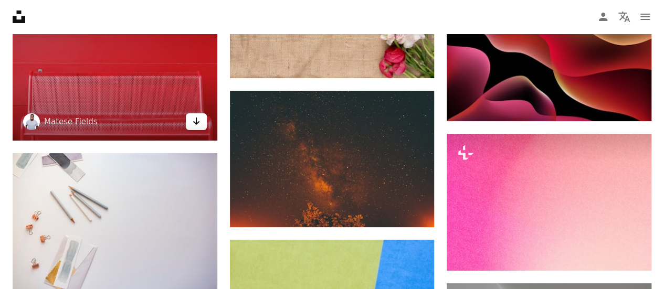
click at [200, 116] on icon "Arrow pointing down" at bounding box center [196, 121] width 8 height 13
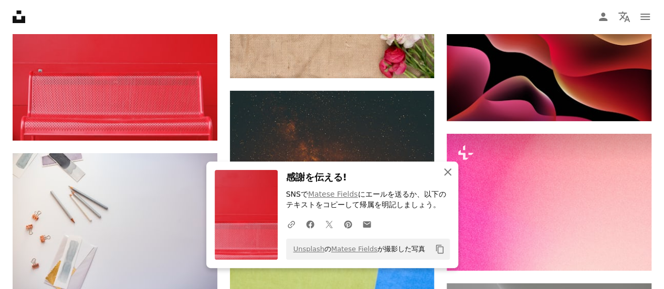
click at [448, 172] on icon "An X shape" at bounding box center [448, 172] width 13 height 13
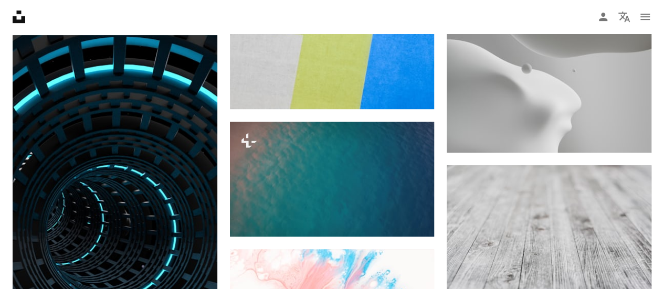
scroll to position [40192, 0]
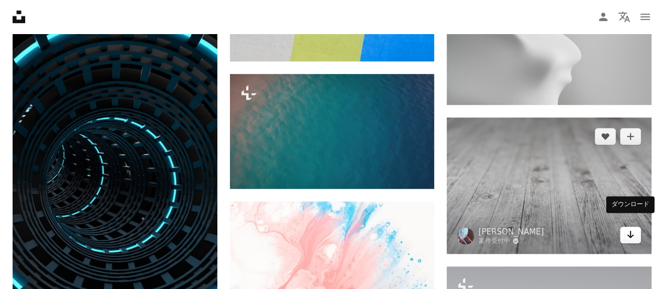
click at [631, 231] on icon "ダウンロード" at bounding box center [631, 234] width 7 height 7
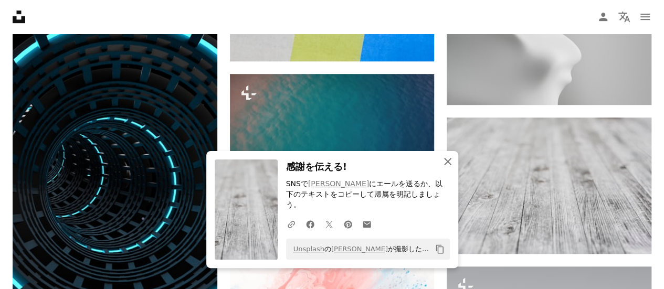
click at [450, 168] on icon "An X shape" at bounding box center [448, 161] width 13 height 13
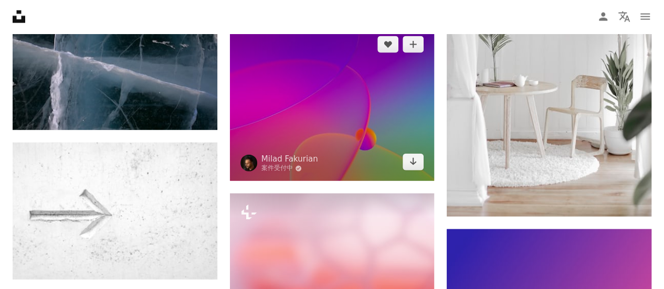
scroll to position [40980, 0]
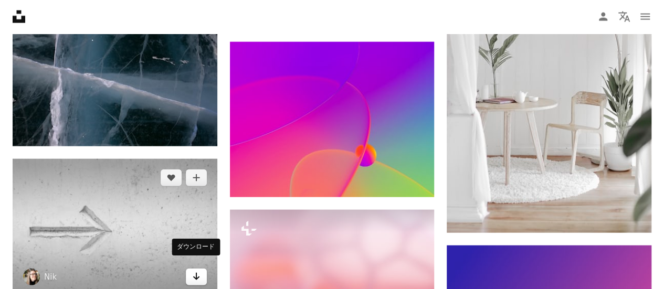
click at [197, 271] on icon "Arrow pointing down" at bounding box center [196, 277] width 8 height 13
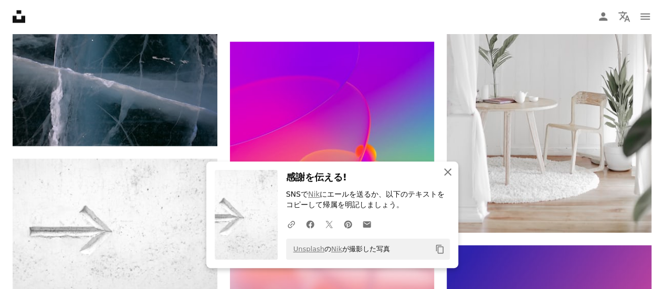
click at [451, 172] on icon "An X shape" at bounding box center [448, 172] width 13 height 13
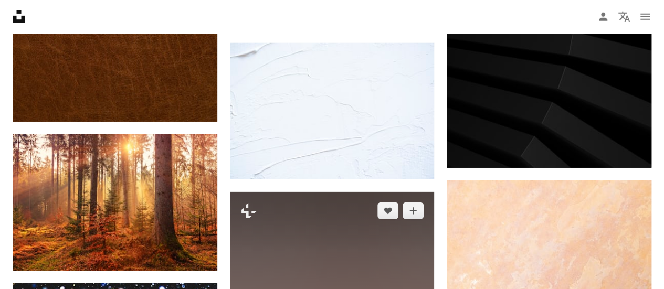
scroll to position [45234, 0]
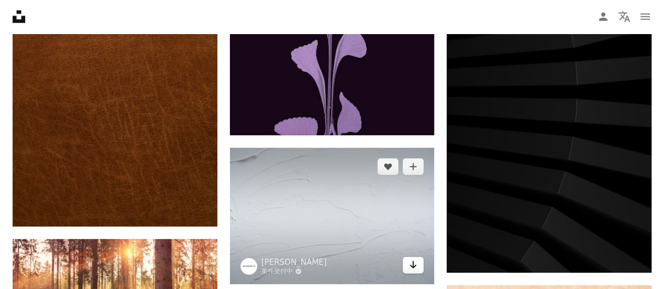
click at [418, 257] on link "Arrow pointing down" at bounding box center [413, 265] width 21 height 17
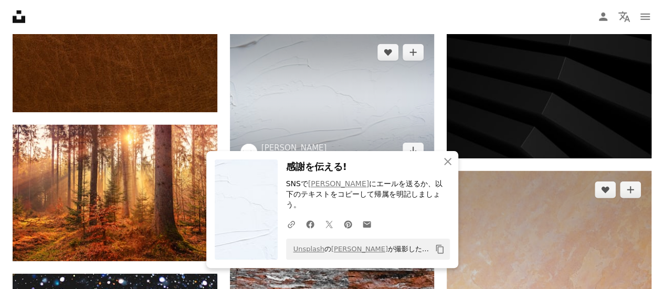
scroll to position [45392, 0]
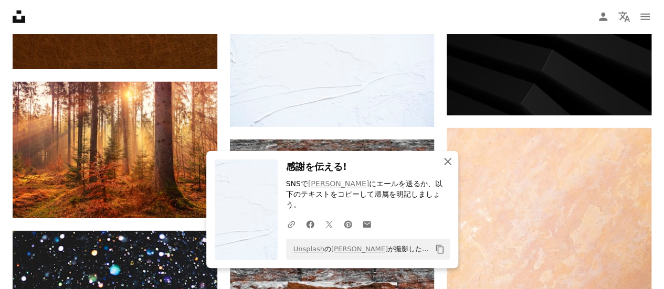
click at [453, 168] on icon "An X shape" at bounding box center [448, 161] width 13 height 13
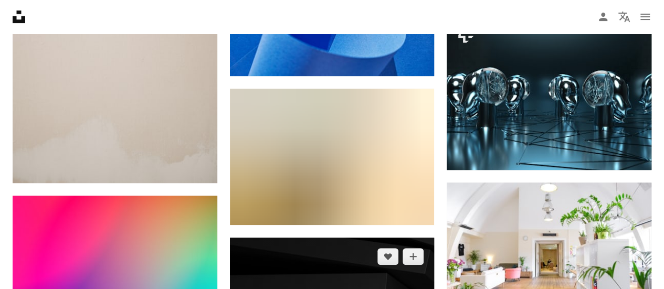
scroll to position [48123, 0]
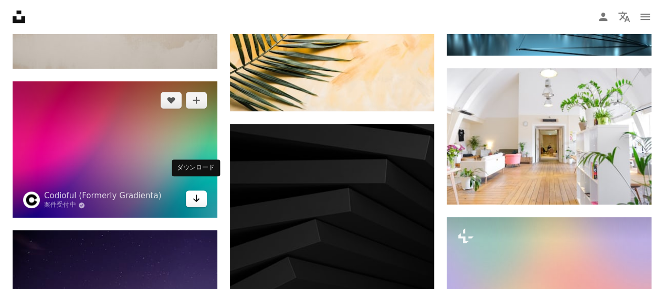
click at [195, 193] on icon "Arrow pointing down" at bounding box center [196, 198] width 8 height 13
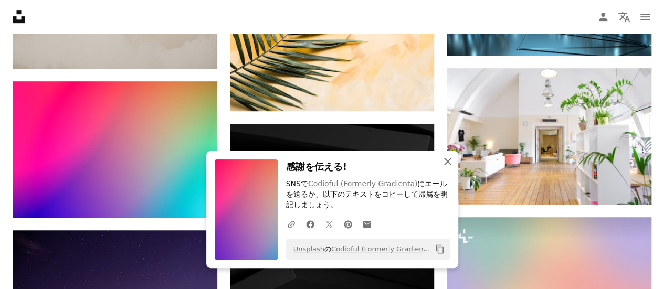
click at [446, 162] on icon "An X shape" at bounding box center [448, 161] width 13 height 13
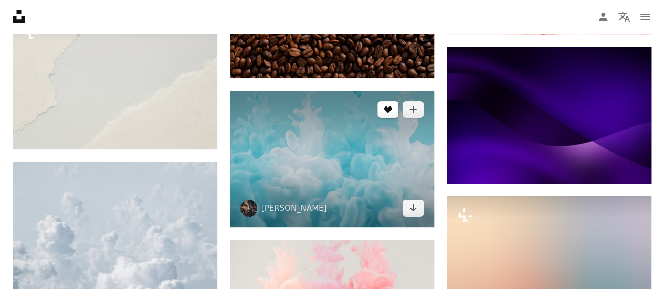
scroll to position [49857, 0]
